Goal: Information Seeking & Learning: Find specific fact

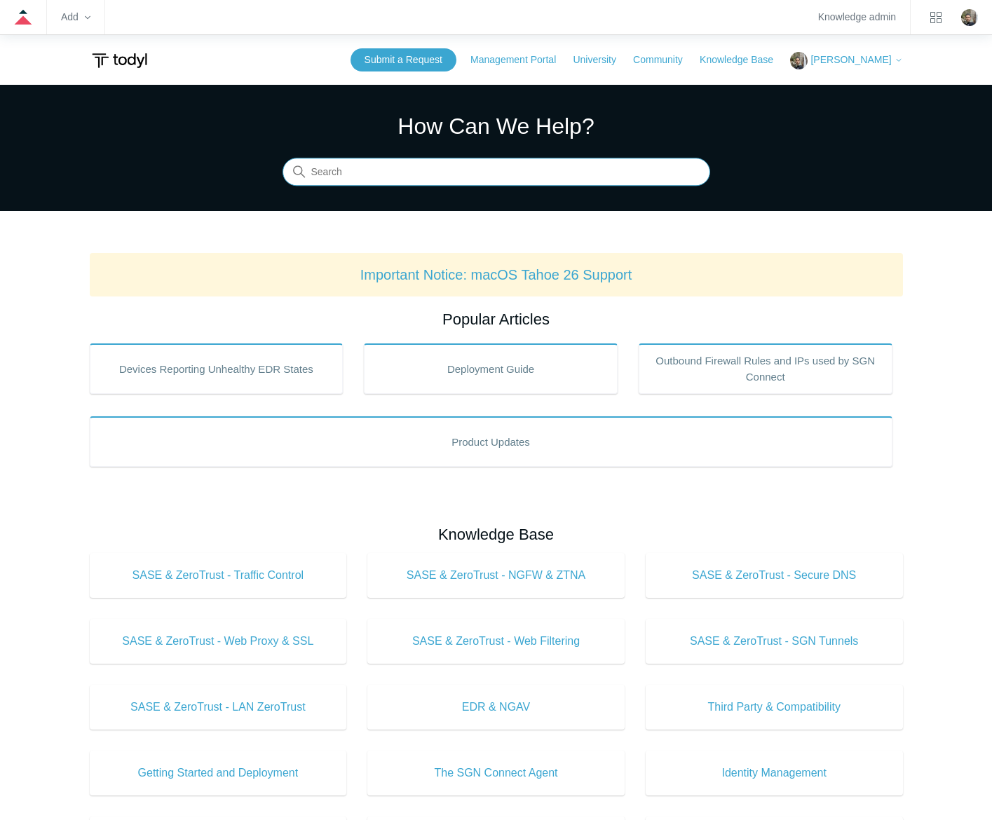
click at [406, 180] on input "Search" at bounding box center [497, 172] width 428 height 28
type input "sgn error codes"
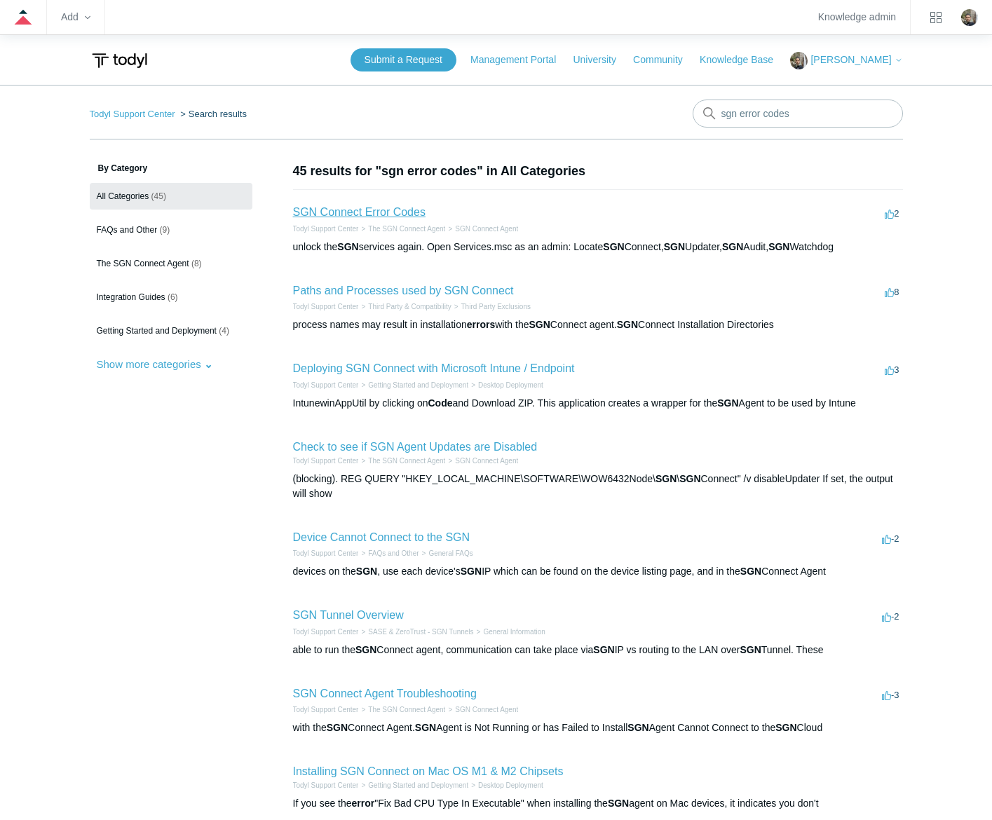
click at [407, 212] on link "SGN Connect Error Codes" at bounding box center [359, 212] width 133 height 12
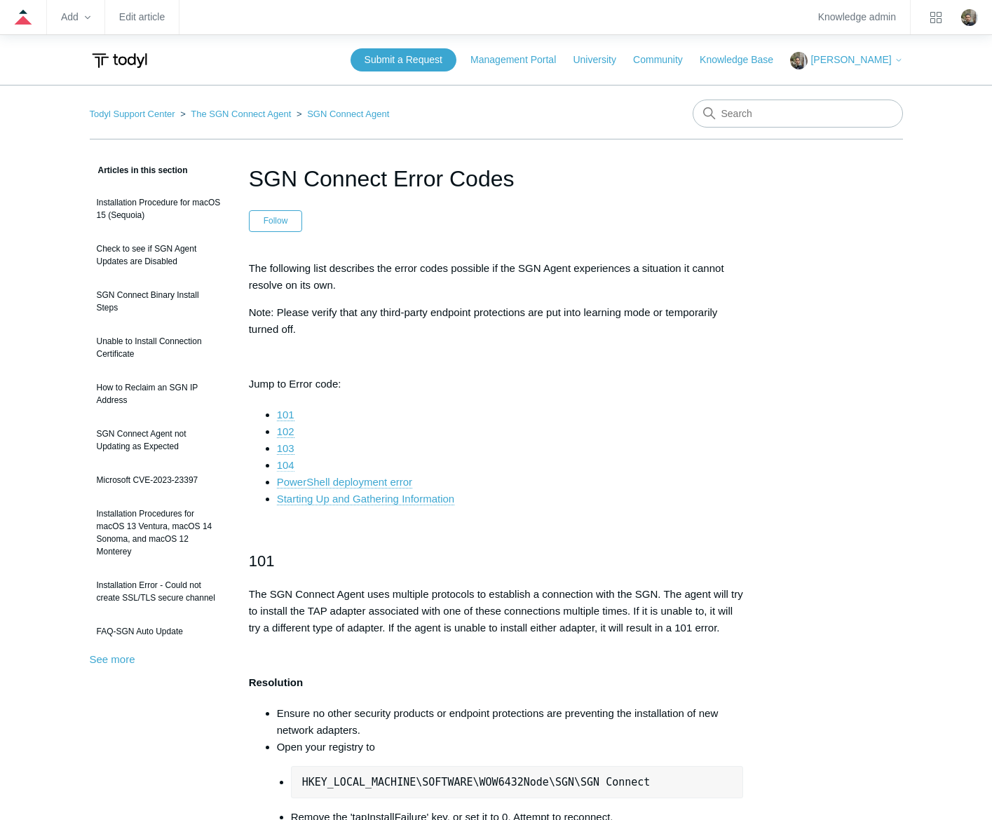
click at [282, 462] on link "104" at bounding box center [286, 465] width 18 height 13
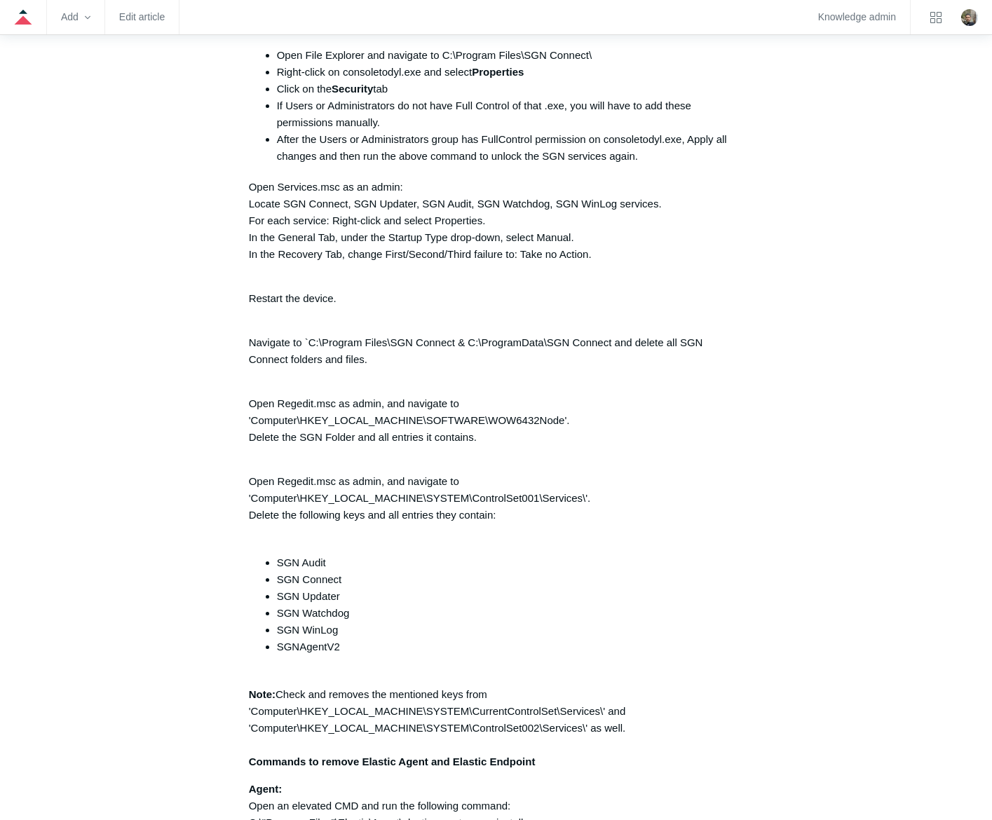
scroll to position [3088, 0]
click at [137, 414] on aside "Articles in this section Installation Procedure for macOS 15 (Sequoia) Check to…" at bounding box center [159, 76] width 138 height 6005
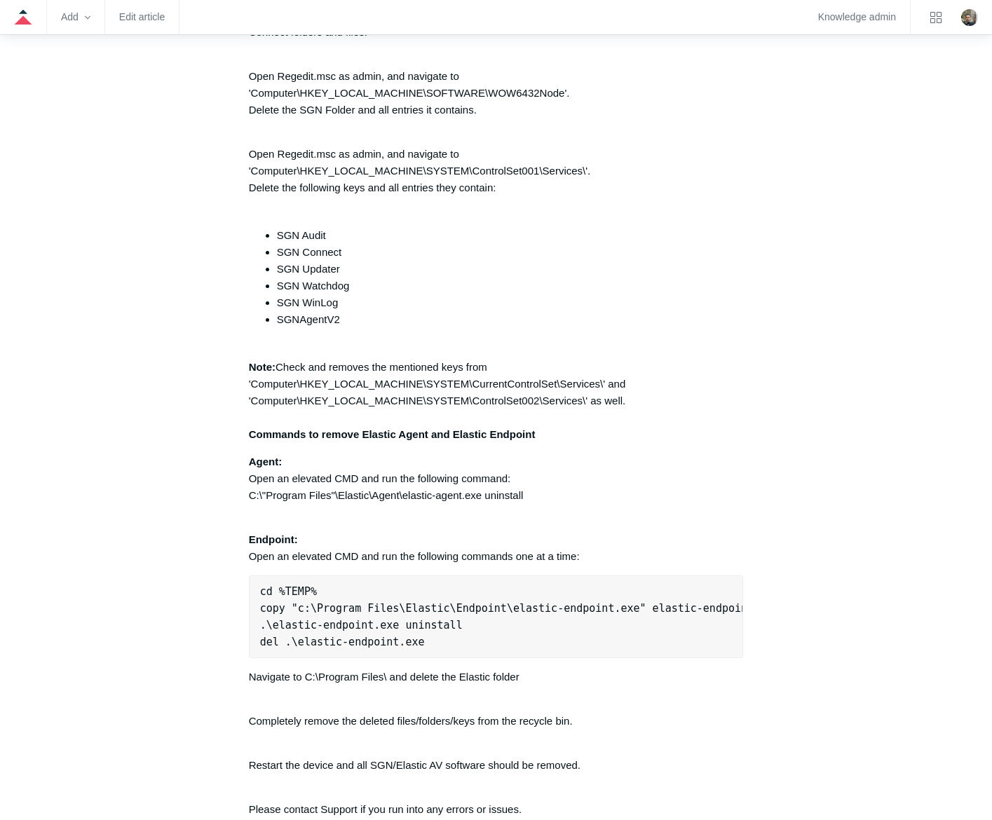
scroll to position [3439, 0]
